Goal: Understand process/instructions: Learn how to perform a task or action

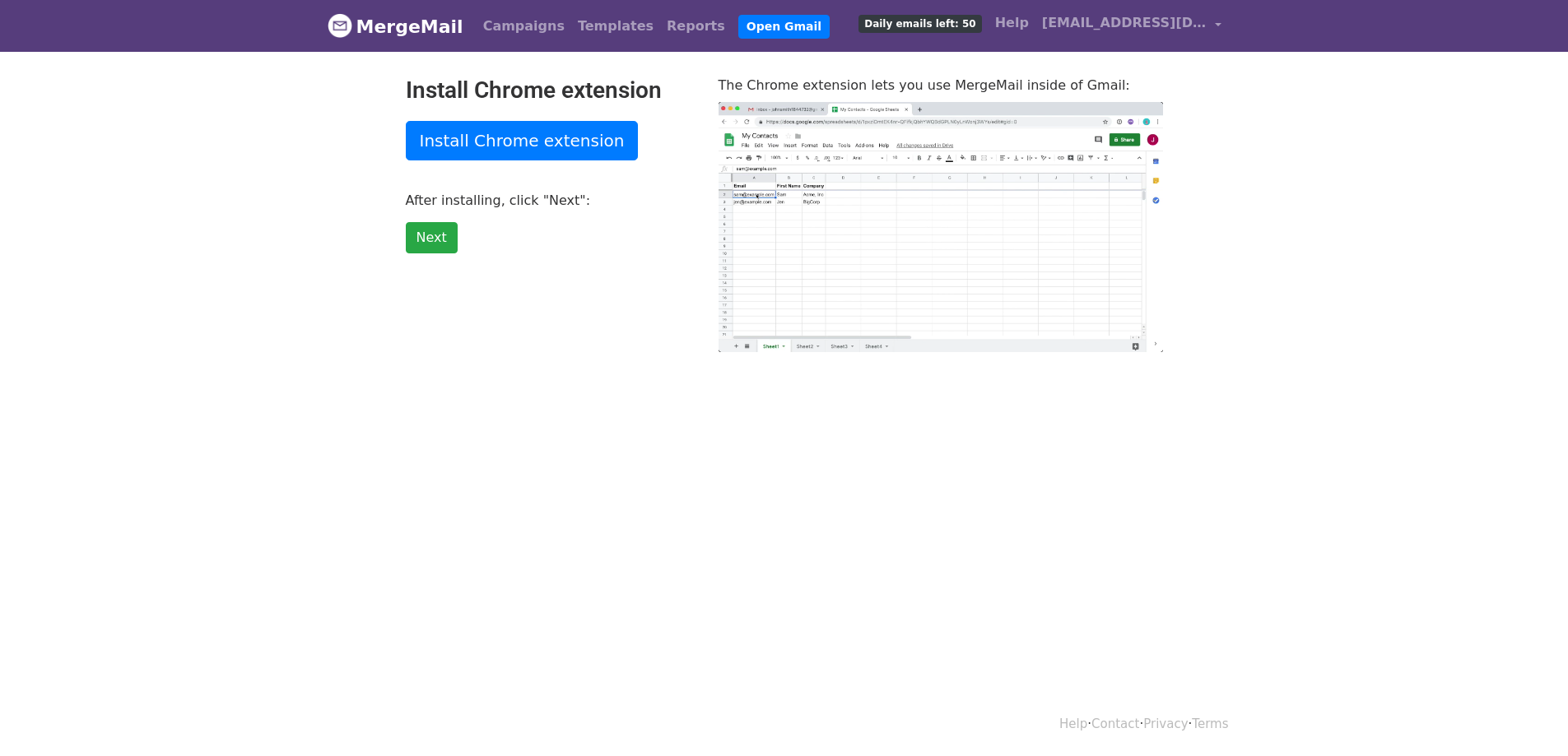
click at [560, 145] on link "Install Chrome extension" at bounding box center [522, 141] width 233 height 40
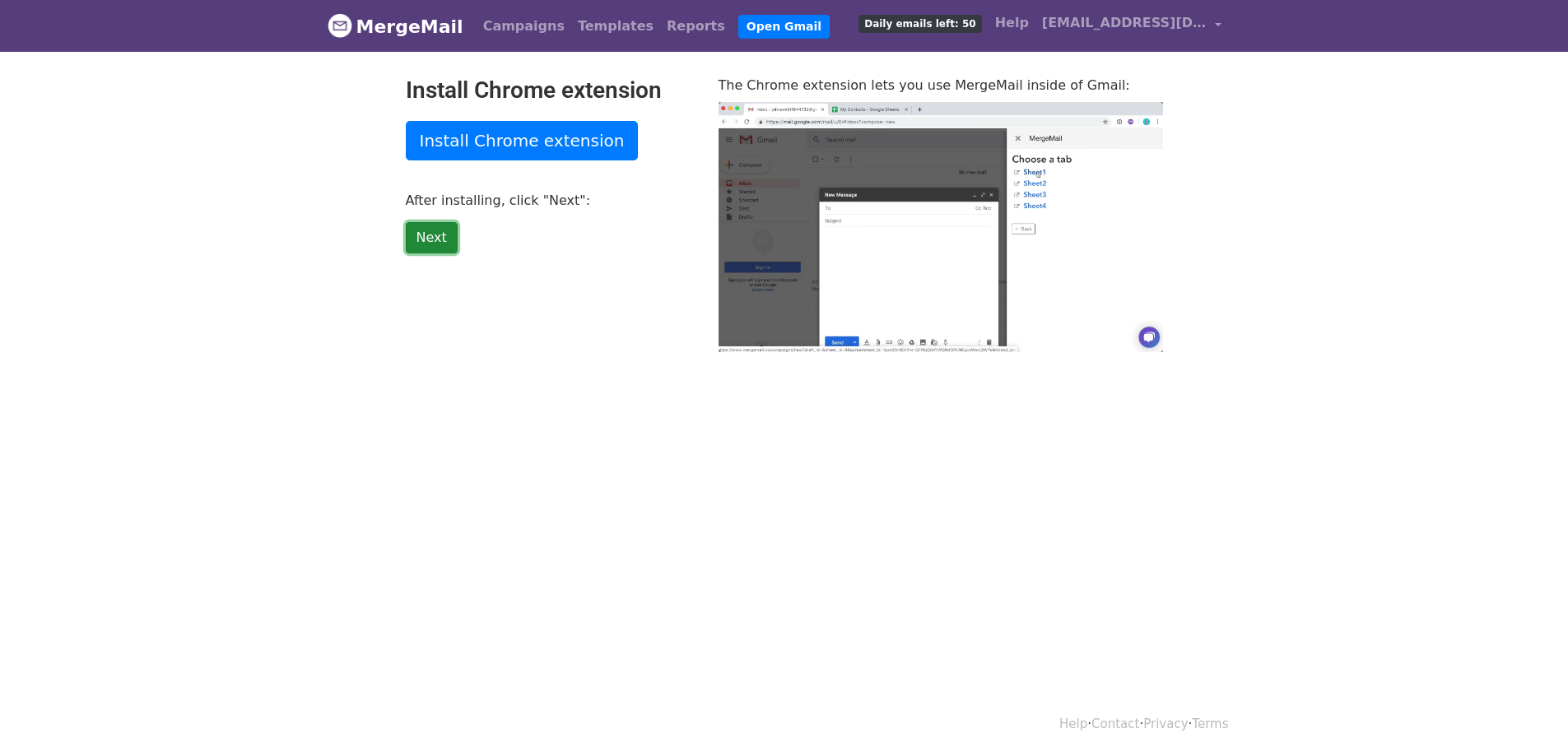
click at [437, 242] on link "Next" at bounding box center [431, 238] width 52 height 32
type input "18.93"
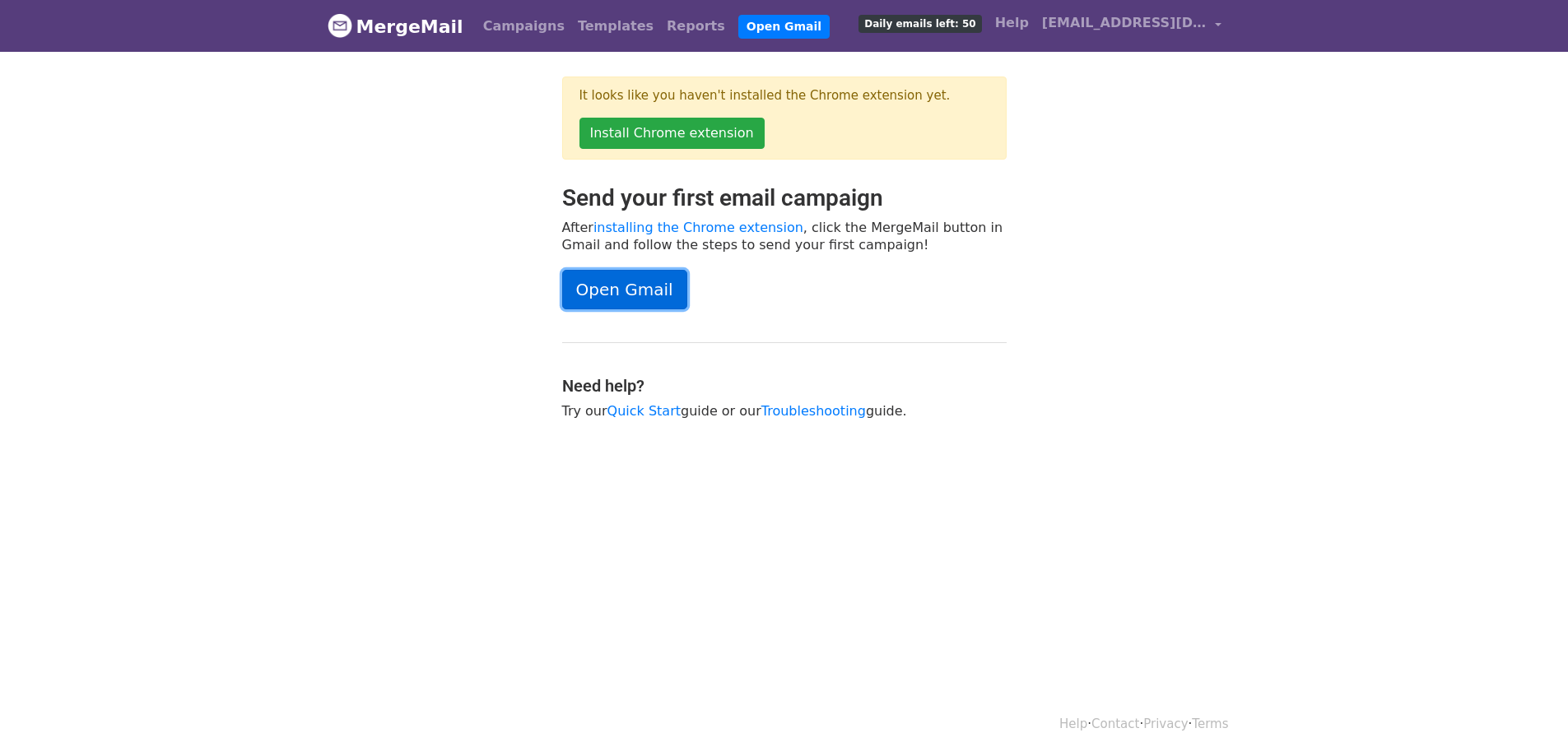
click at [625, 284] on link "Open Gmail" at bounding box center [624, 290] width 125 height 40
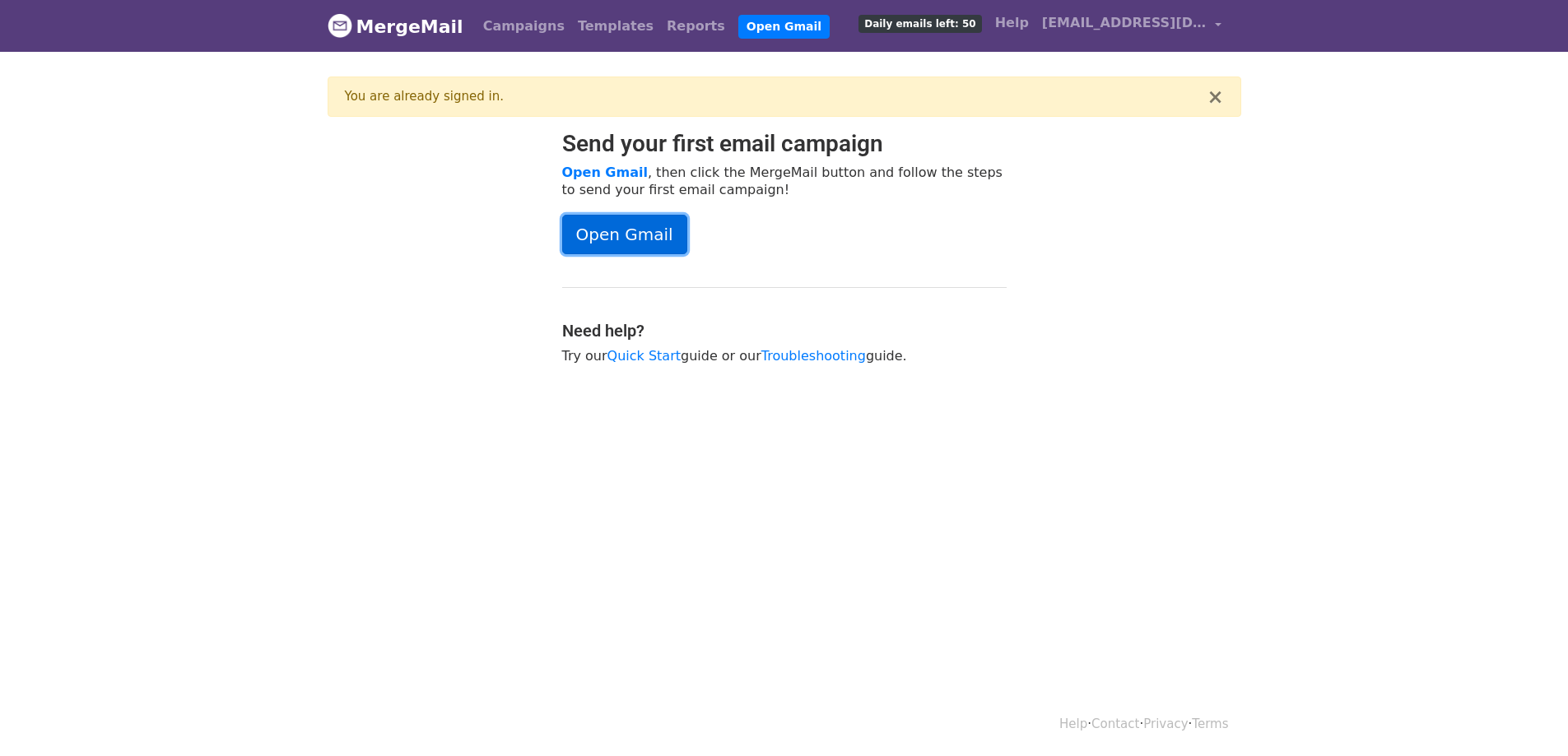
click at [618, 228] on link "Open Gmail" at bounding box center [624, 235] width 125 height 40
